Goal: Task Accomplishment & Management: Manage account settings

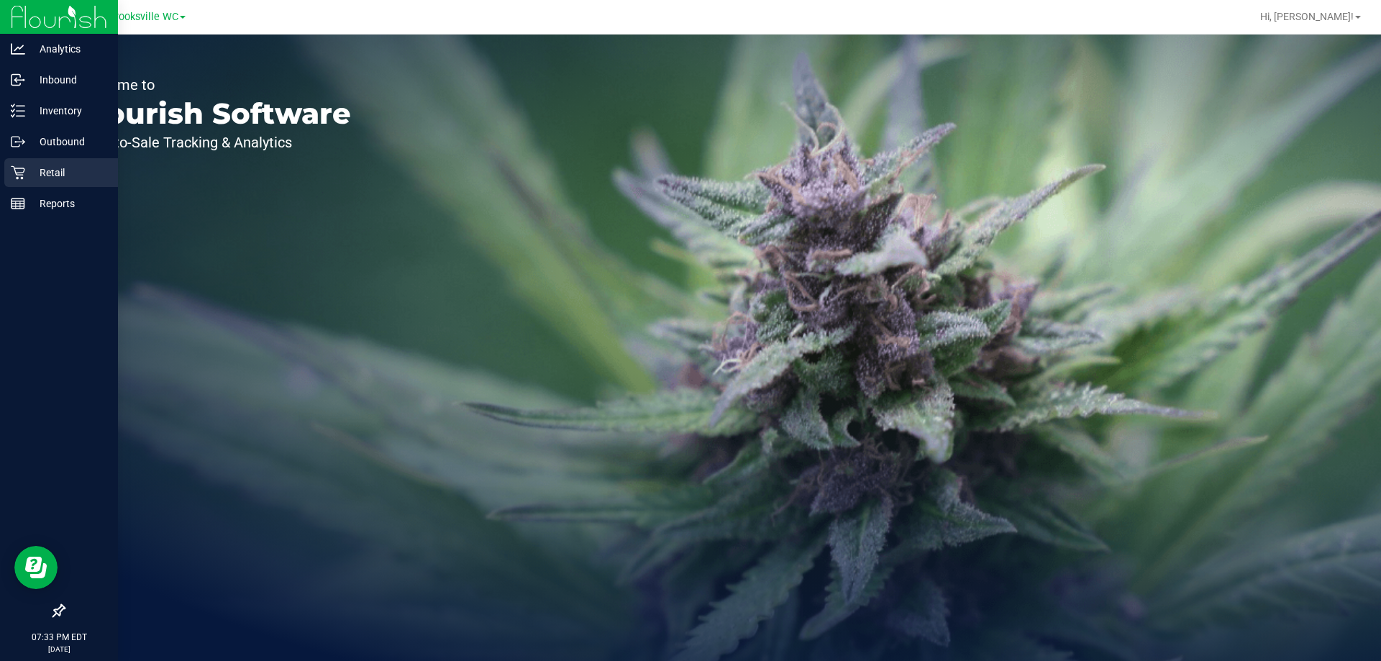
click at [49, 163] on div "Retail" at bounding box center [61, 172] width 114 height 29
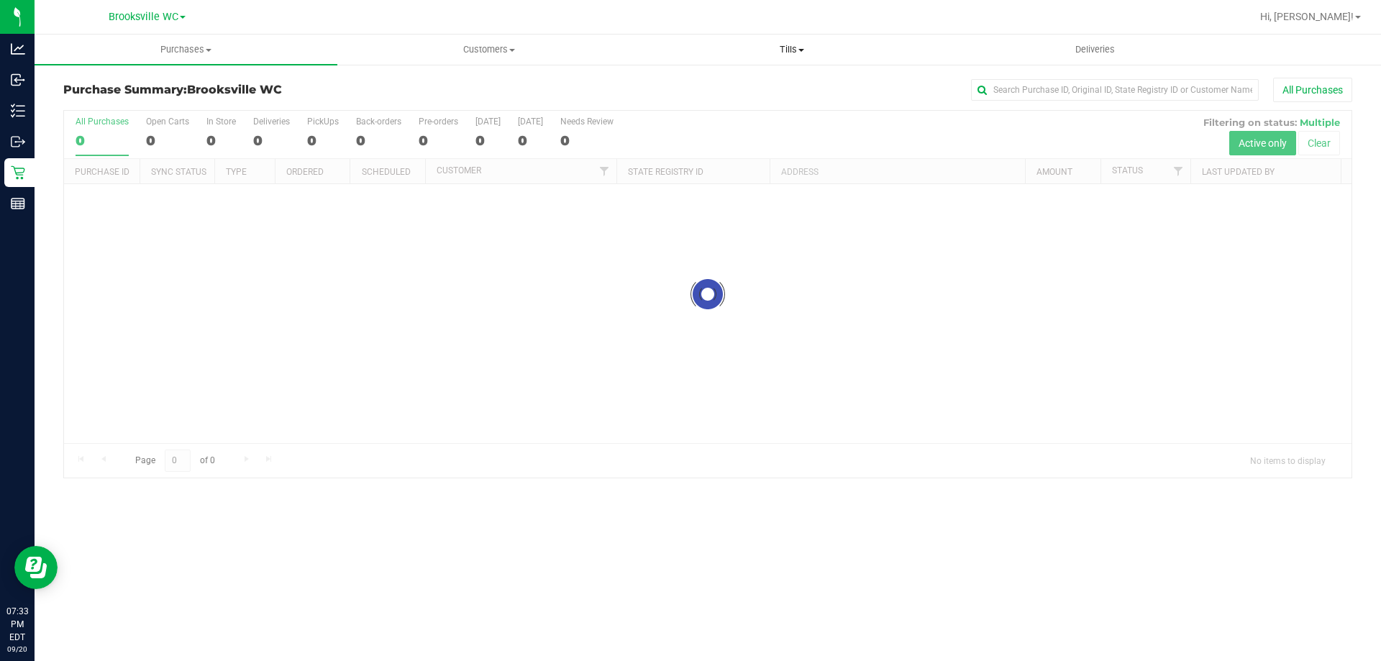
click at [801, 50] on span at bounding box center [801, 50] width 6 height 3
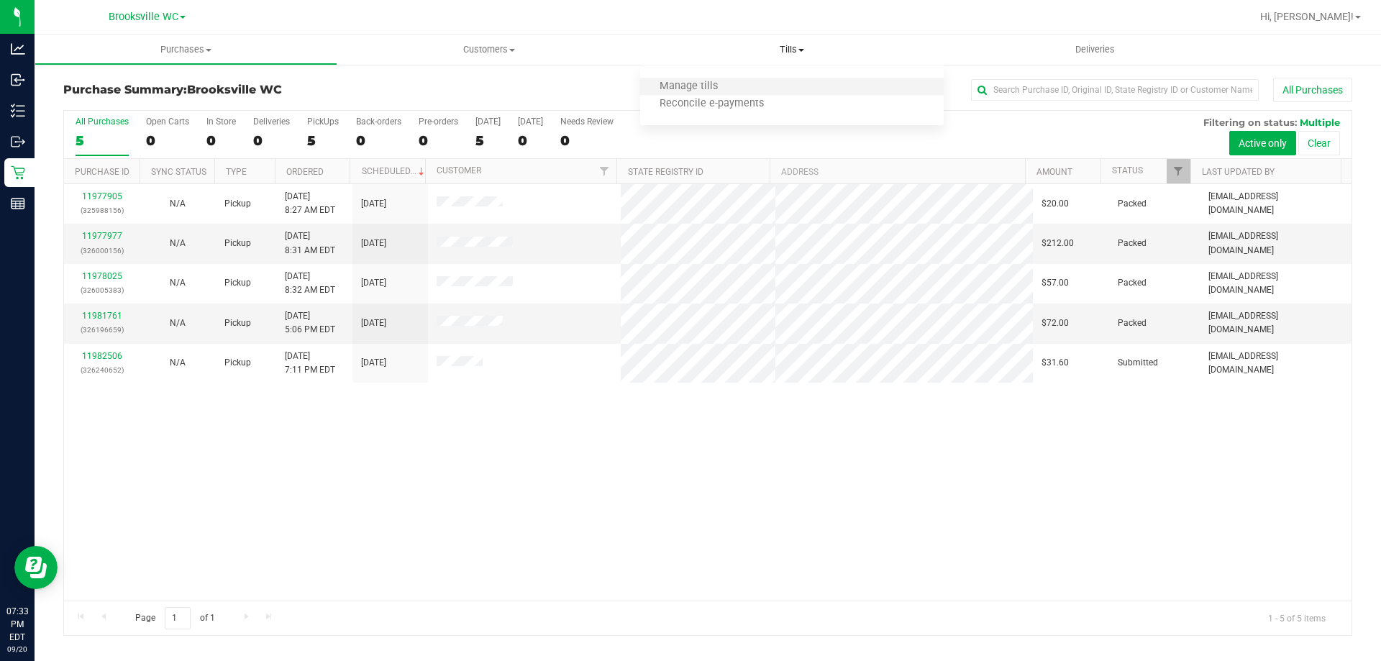
click at [771, 82] on li "Manage tills" at bounding box center [791, 86] width 303 height 17
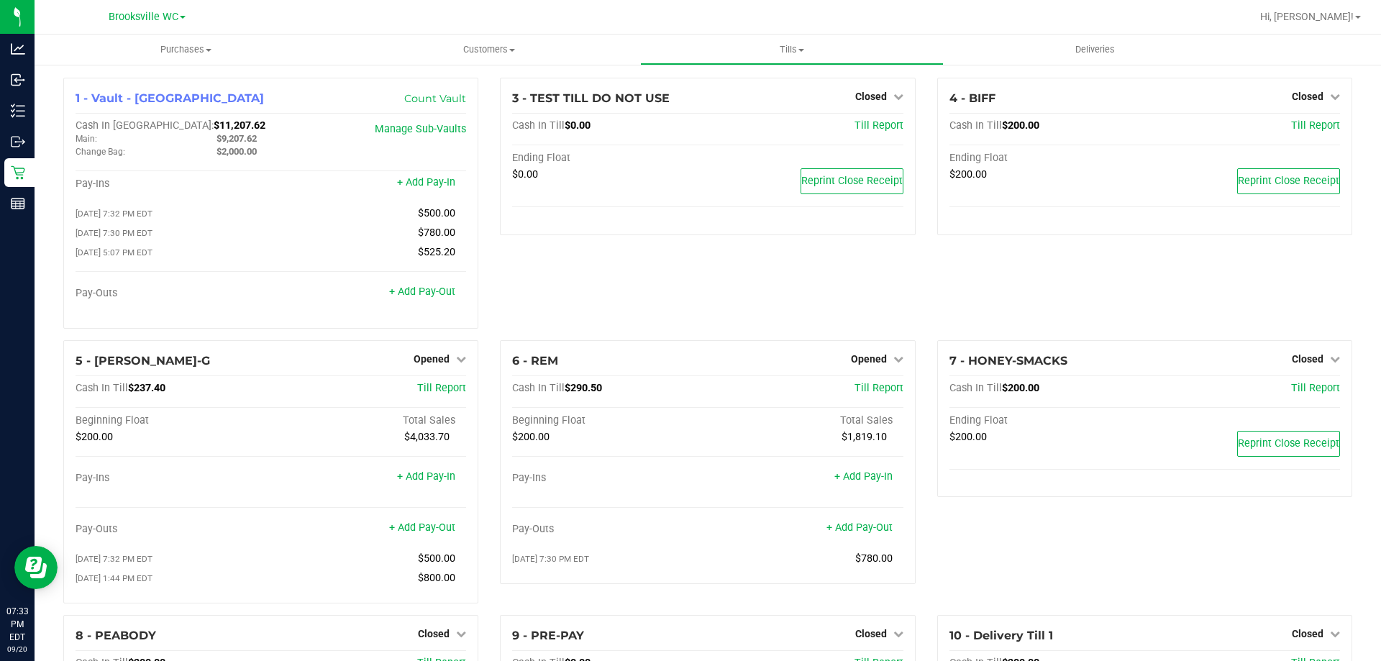
click at [645, 287] on div "3 - TEST TILL DO NOT USE Closed Open Till Cash In Till $0.00 Till Report Ending…" at bounding box center [707, 209] width 437 height 263
